Goal: Find specific page/section: Find specific page/section

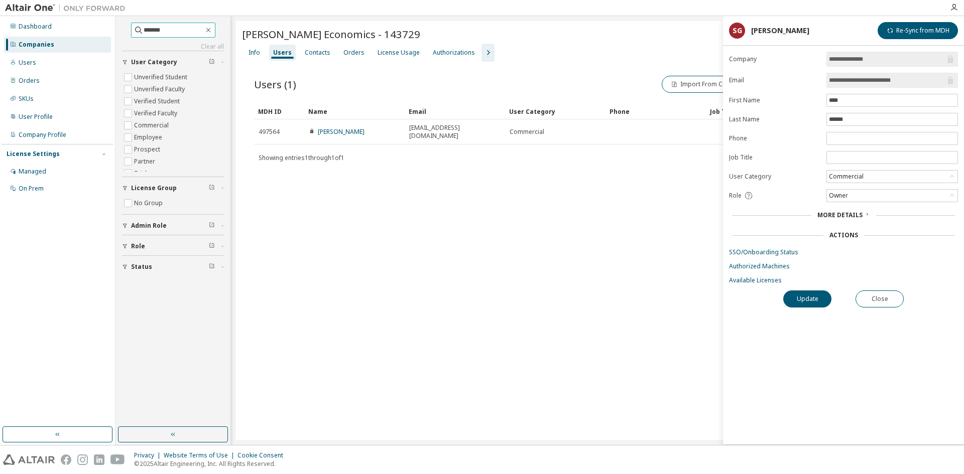
type input "*******"
click at [212, 29] on icon "button" at bounding box center [208, 30] width 8 height 8
click at [212, 50] on link "Clear all" at bounding box center [173, 47] width 102 height 8
click at [38, 57] on div "Users" at bounding box center [57, 63] width 107 height 16
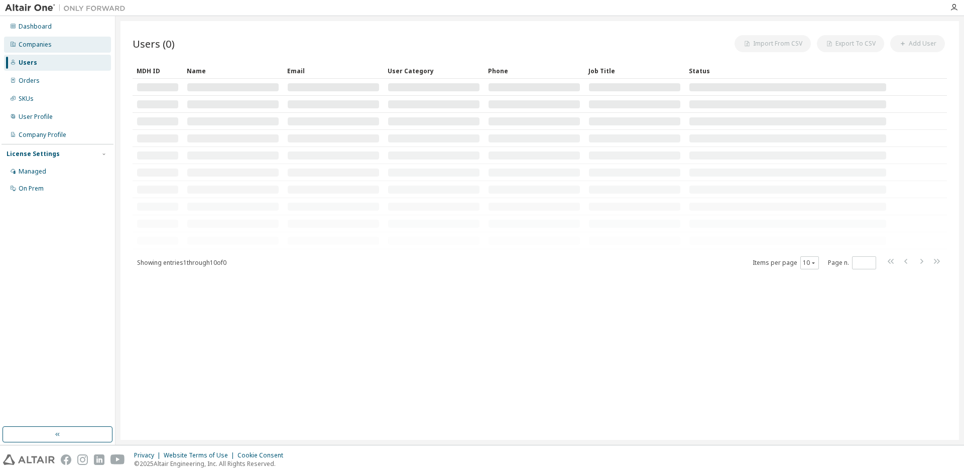
click at [46, 43] on div "Companies" at bounding box center [35, 45] width 33 height 8
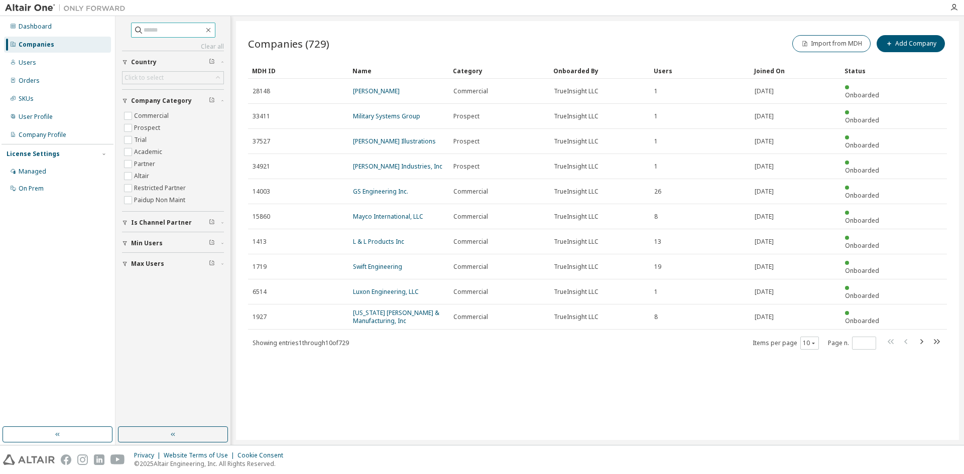
click at [144, 28] on input "text" at bounding box center [174, 30] width 60 height 10
type input "***"
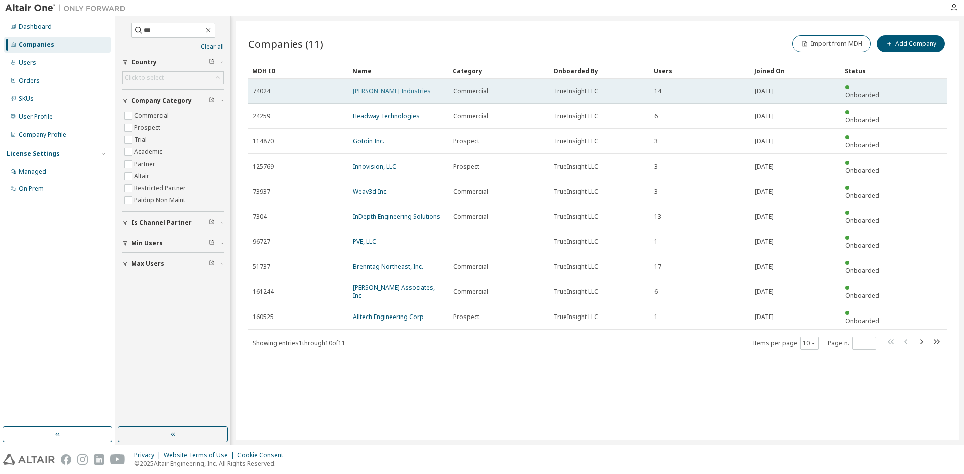
click at [381, 87] on link "[PERSON_NAME] Industries" at bounding box center [392, 91] width 78 height 9
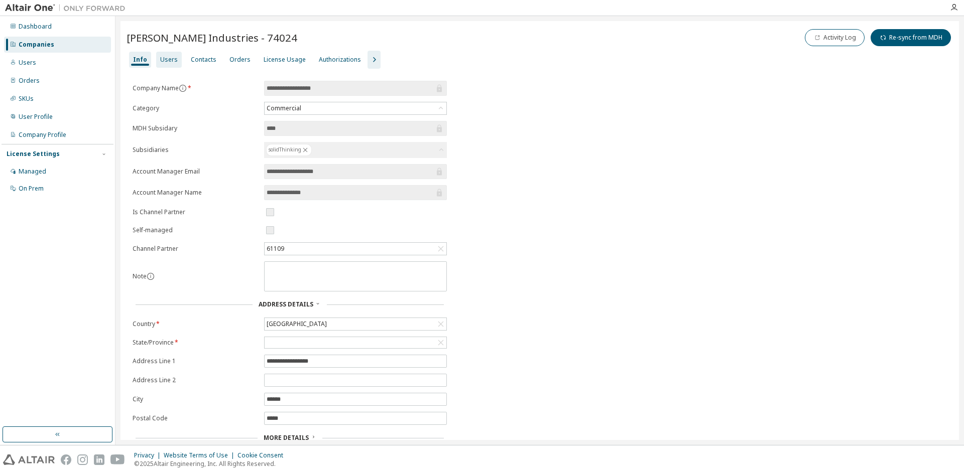
click at [156, 55] on div "Users" at bounding box center [169, 60] width 26 height 16
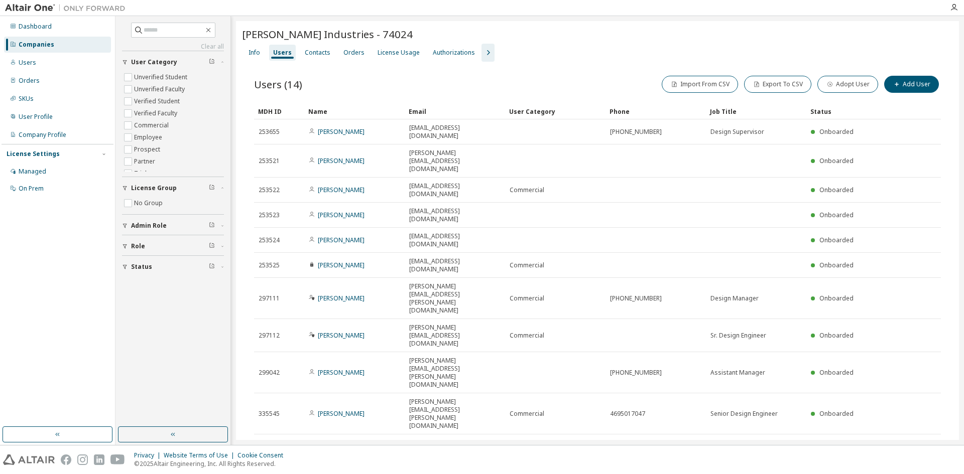
click at [916, 441] on icon "button" at bounding box center [915, 447] width 12 height 12
type input "*"
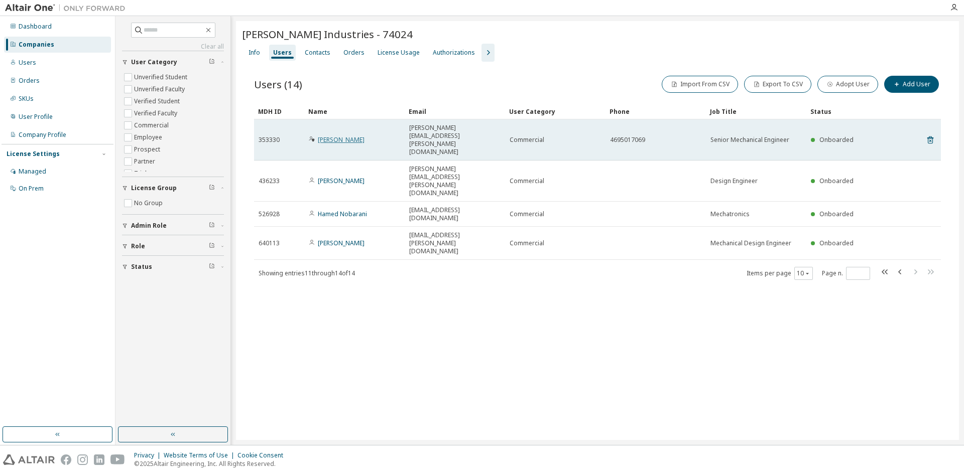
click at [349, 136] on link "[PERSON_NAME]" at bounding box center [341, 140] width 47 height 9
